Goal: Find specific page/section: Find specific page/section

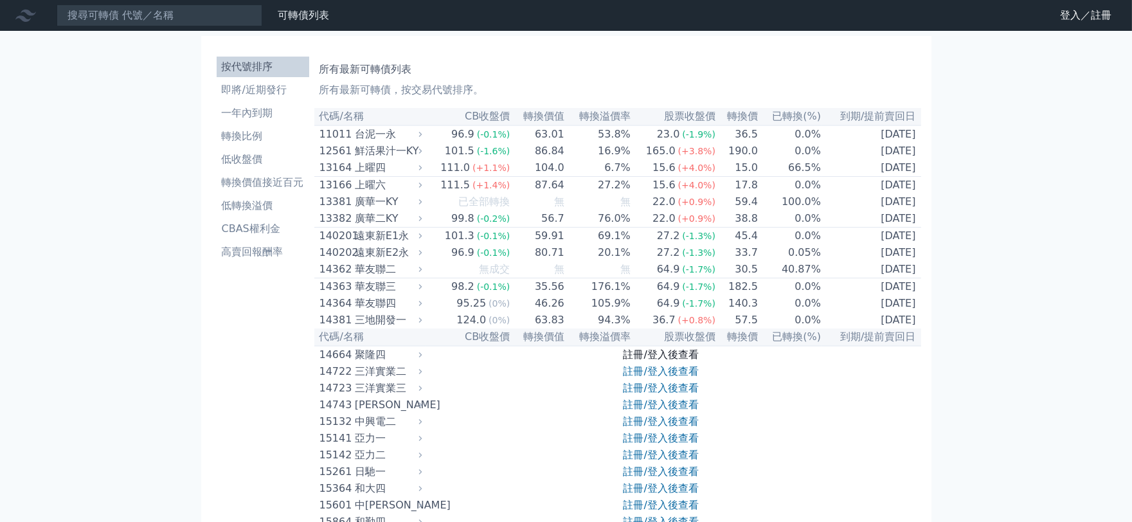
click at [666, 361] on link "註冊/登入後查看" at bounding box center [661, 355] width 75 height 12
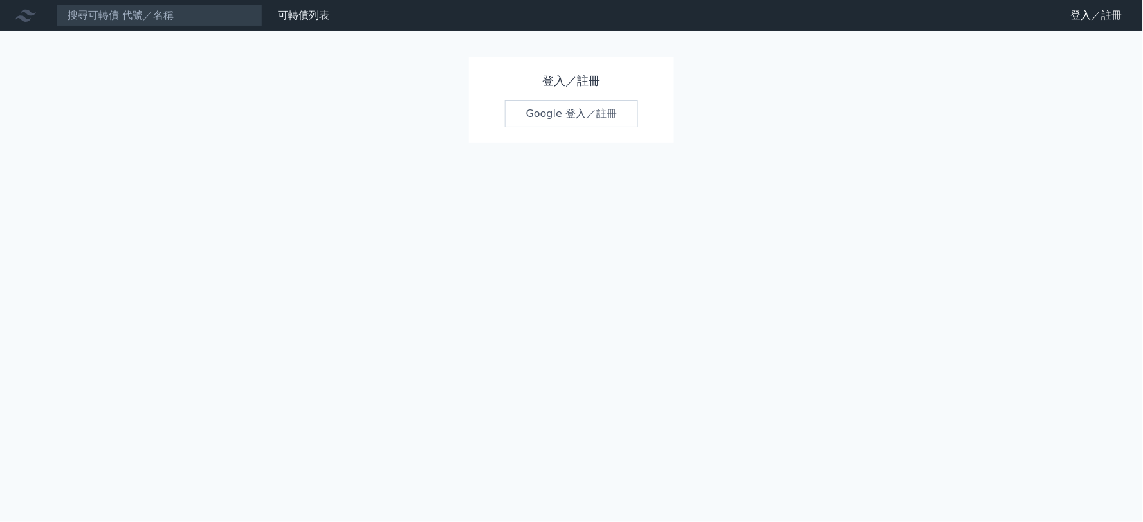
click at [571, 112] on link "Google 登入／註冊" at bounding box center [572, 113] width 134 height 27
